Goal: Task Accomplishment & Management: Complete application form

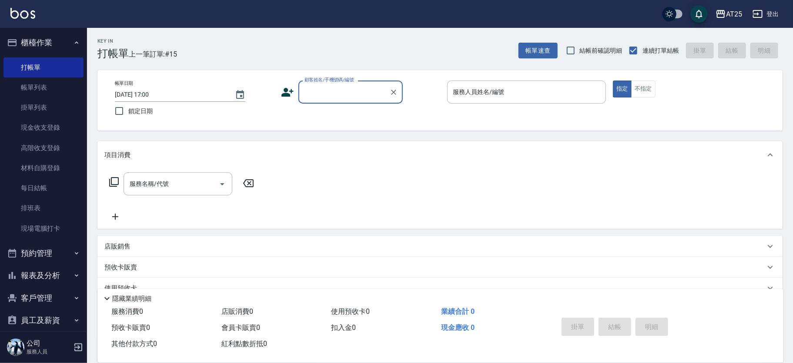
click at [327, 101] on div "顧客姓名/手機號碼/編號" at bounding box center [351, 91] width 104 height 23
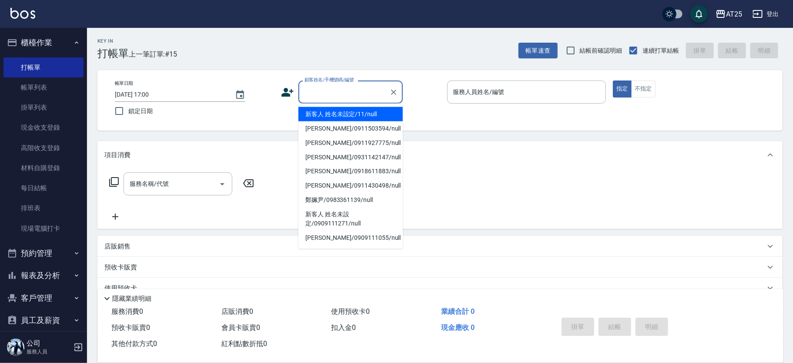
click at [378, 113] on li "新客人 姓名未設定/11/null" at bounding box center [351, 114] width 104 height 14
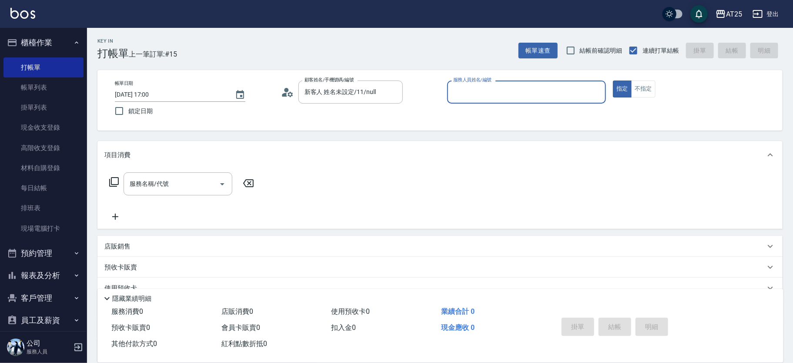
type input "新客人 姓名未設定/11/null"
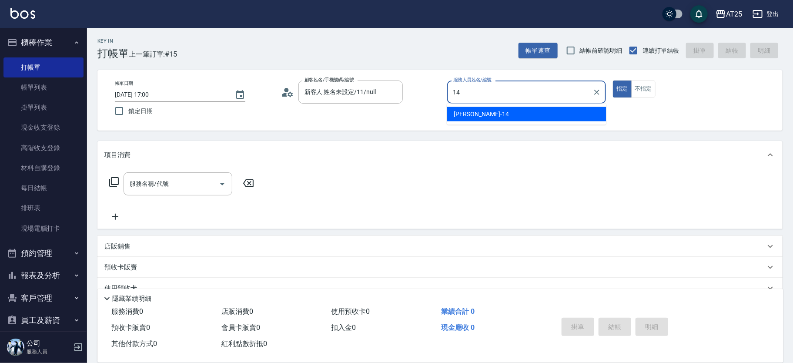
type input "[PERSON_NAME]-14"
type button "true"
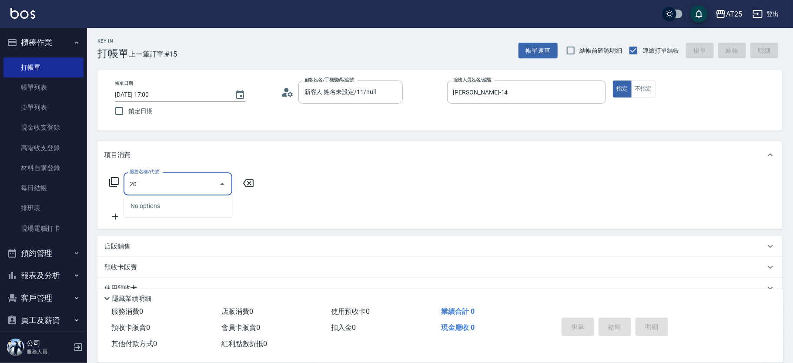
type input "201"
type input "30"
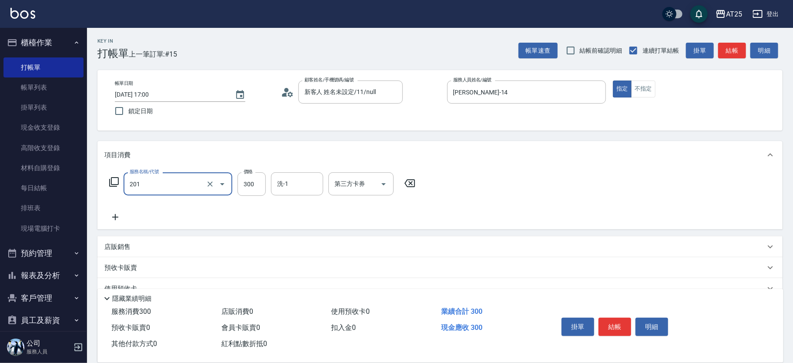
type input "洗髮(201)"
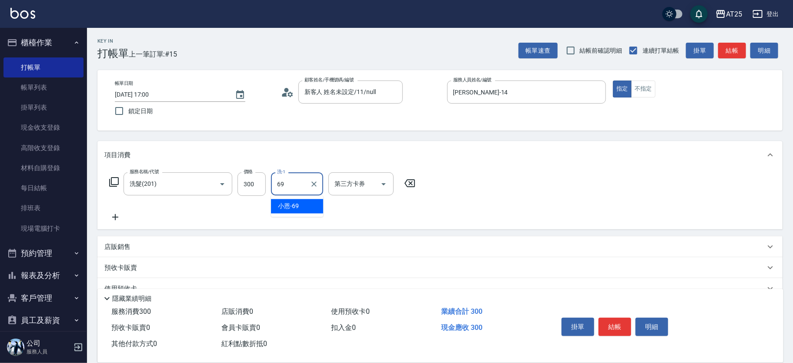
type input "小恩-69"
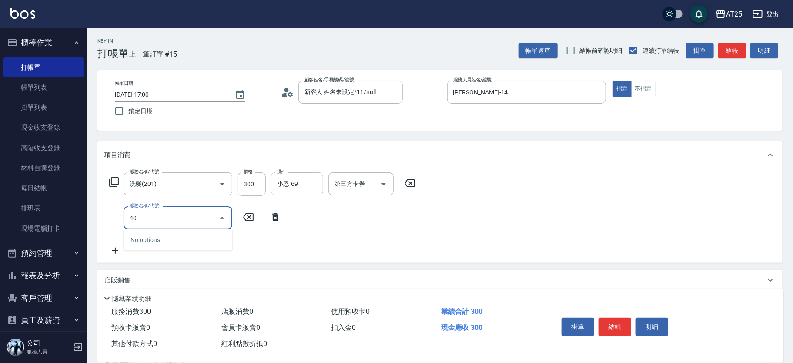
type input "401"
type input "60"
type input "2"
type input "30"
type input "401"
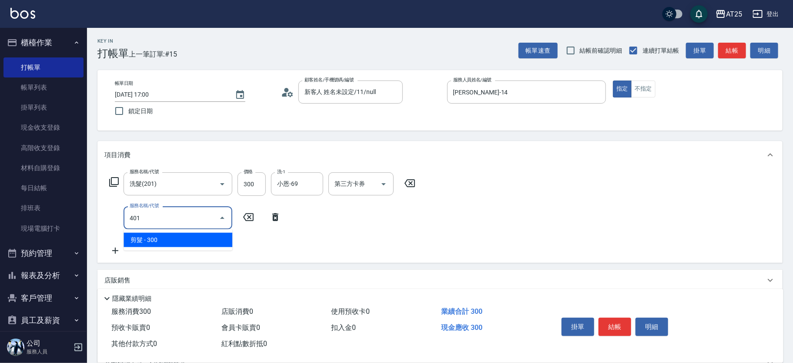
type input "60"
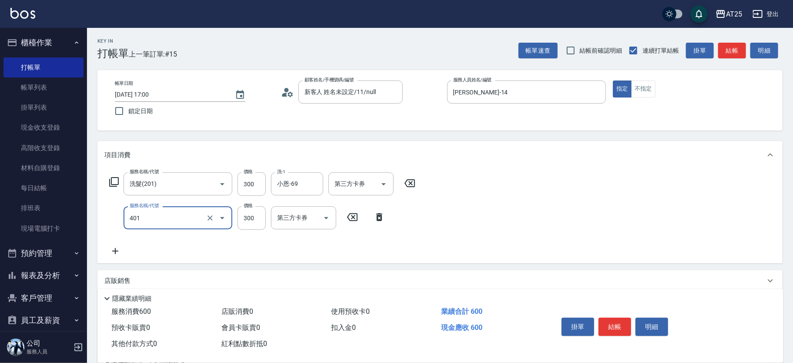
type input "剪髮(401)"
type input "30"
type input "20"
type input "50"
type input "200"
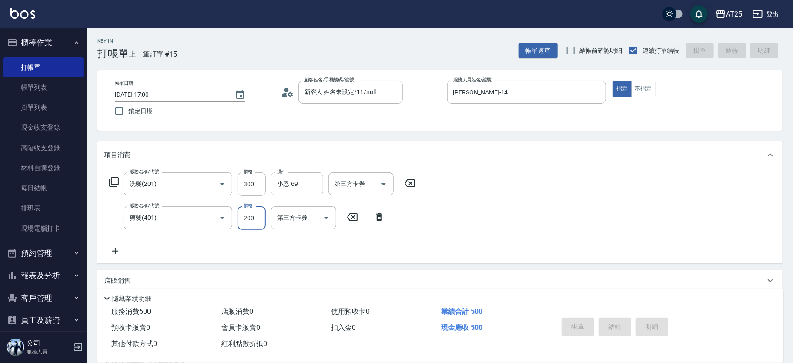
type input "[DATE] 17:49"
type input "0"
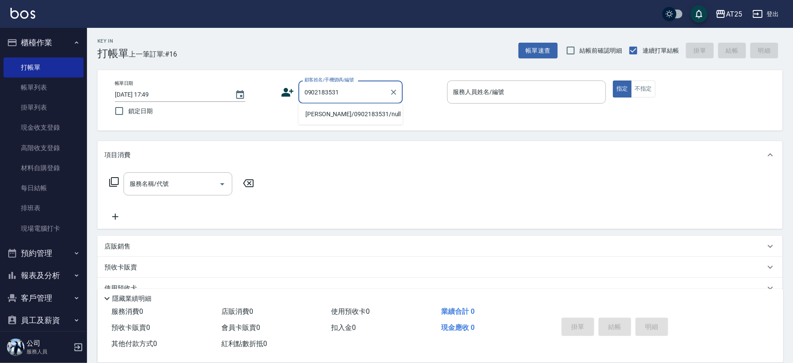
click at [341, 114] on li "[PERSON_NAME]/0902183531/null" at bounding box center [351, 114] width 104 height 14
type input "[PERSON_NAME]/0902183531/null"
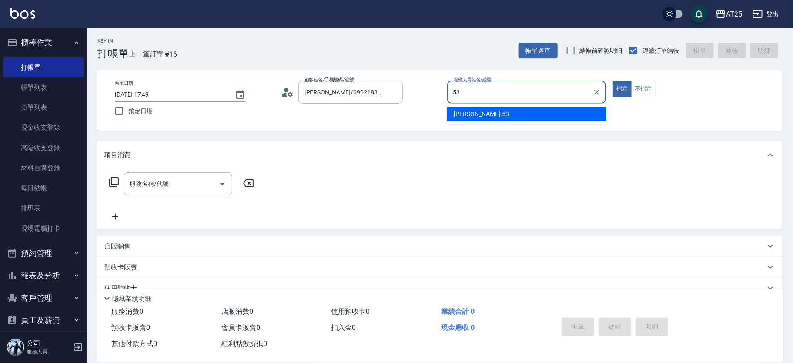
type input "[PERSON_NAME]-53"
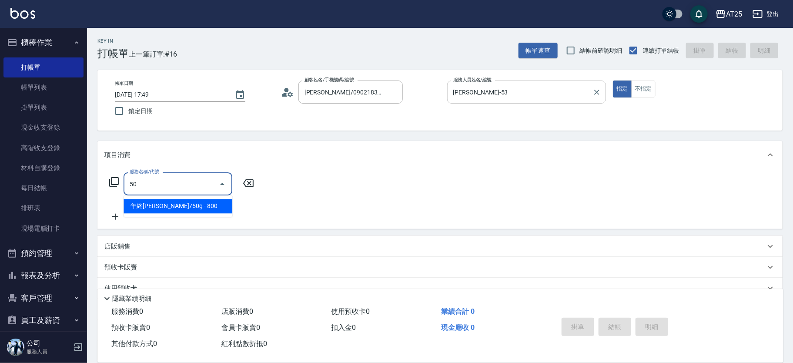
type input "501"
type input "100"
type input "染髮(501)"
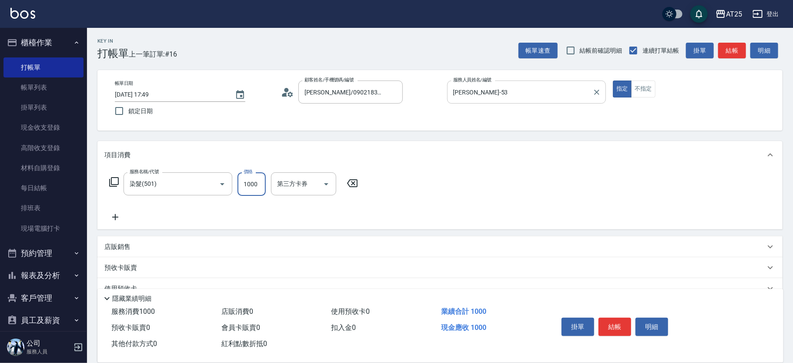
type input "0"
type input "17"
type input "10"
type input "1780"
type input "170"
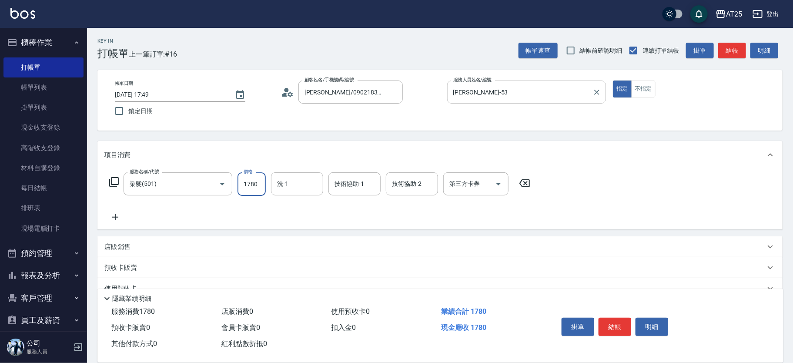
type input "1780"
type input "[PERSON_NAME]-80"
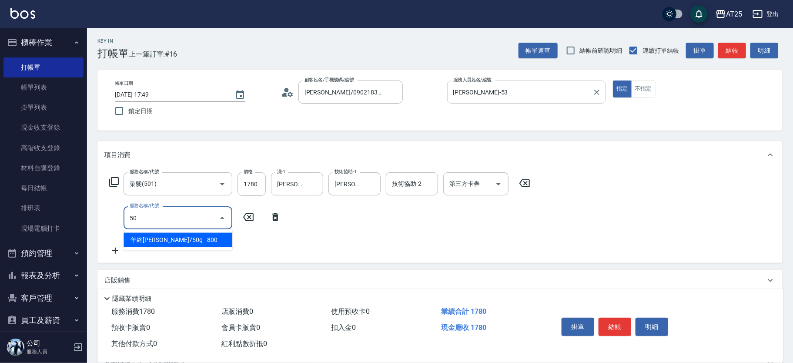
type input "502"
type input "220"
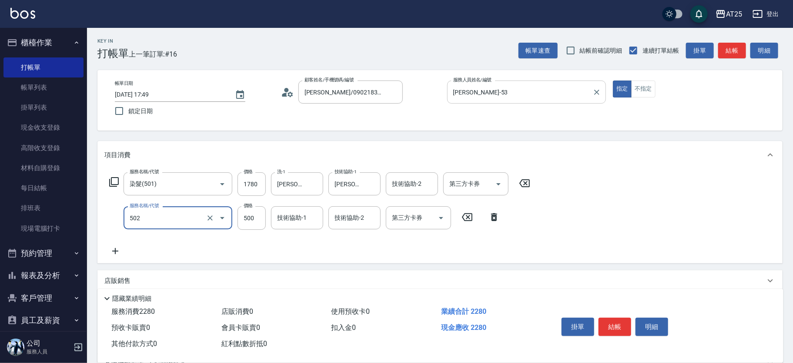
type input "漂髮(502)"
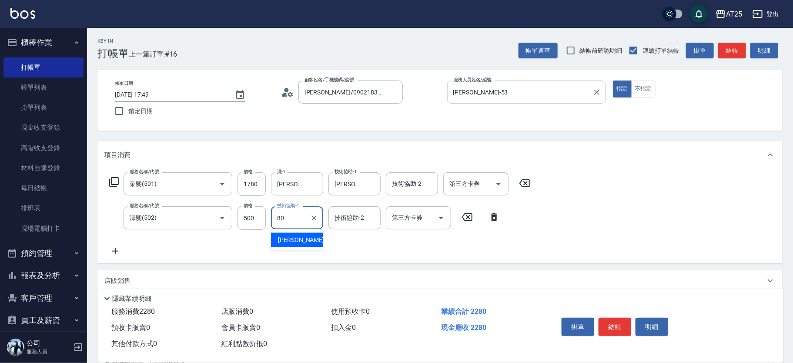
type input "[PERSON_NAME]-80"
click at [250, 227] on input "500" at bounding box center [252, 217] width 28 height 23
type input "0"
type input "170"
type input "0"
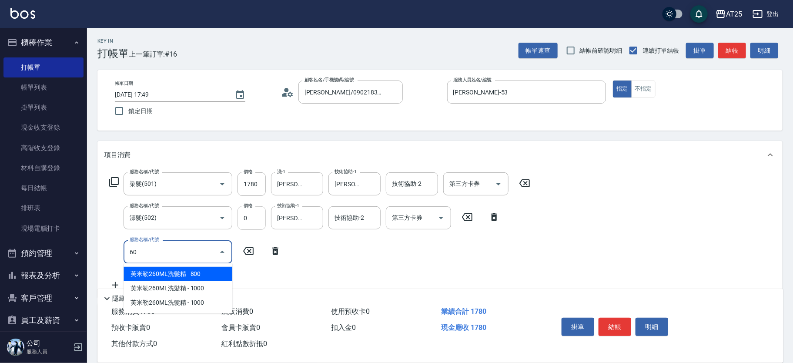
type input "601"
type input "270"
type input "自備護髮(1000上)(601)"
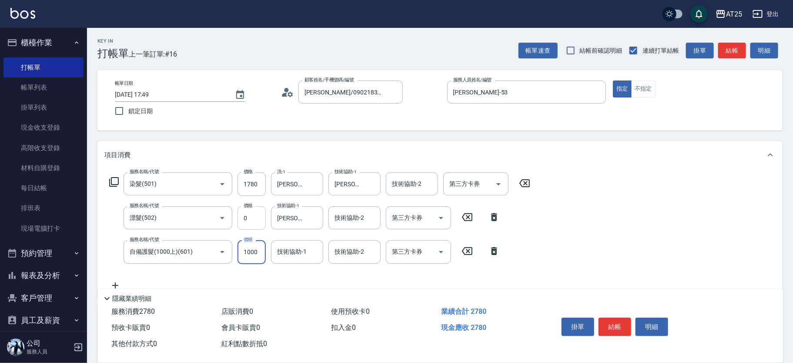
type input "170"
type input "14"
type input "190"
type input "1480"
type input "320"
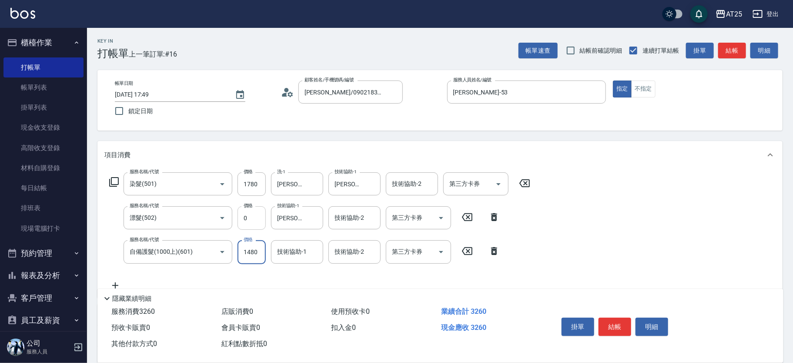
type input "1480"
type input "[PERSON_NAME]-80"
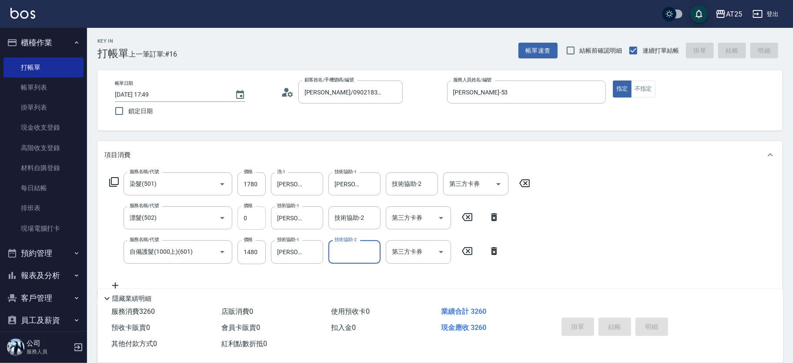
type input "[DATE] 17:50"
type input "0"
